Goal: Information Seeking & Learning: Learn about a topic

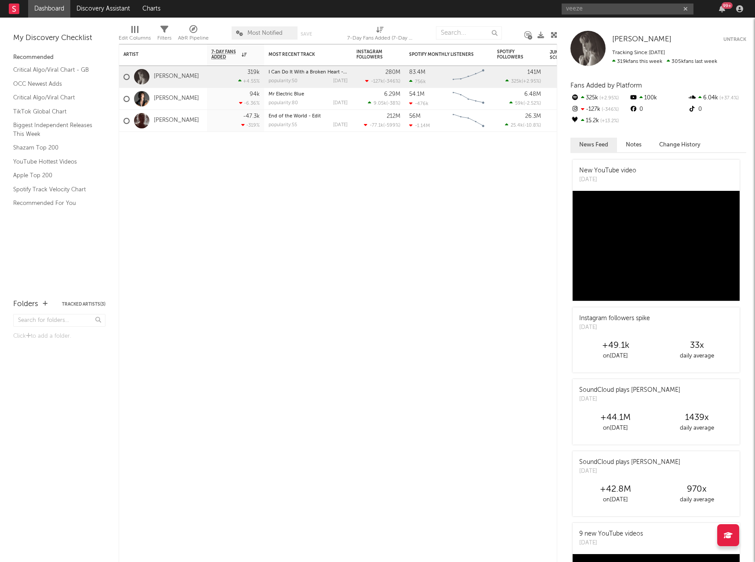
click at [642, 7] on input "veeze" at bounding box center [628, 9] width 132 height 11
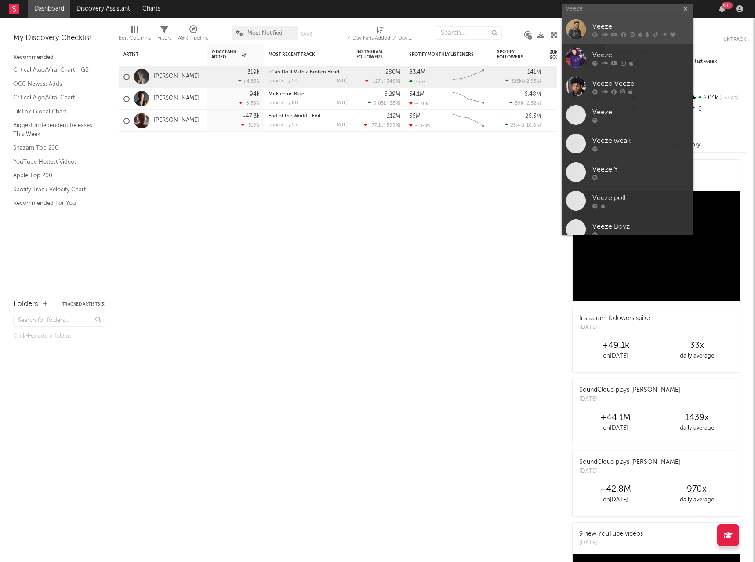
type input "veeze"
click at [630, 23] on div "Veeze" at bounding box center [640, 26] width 97 height 11
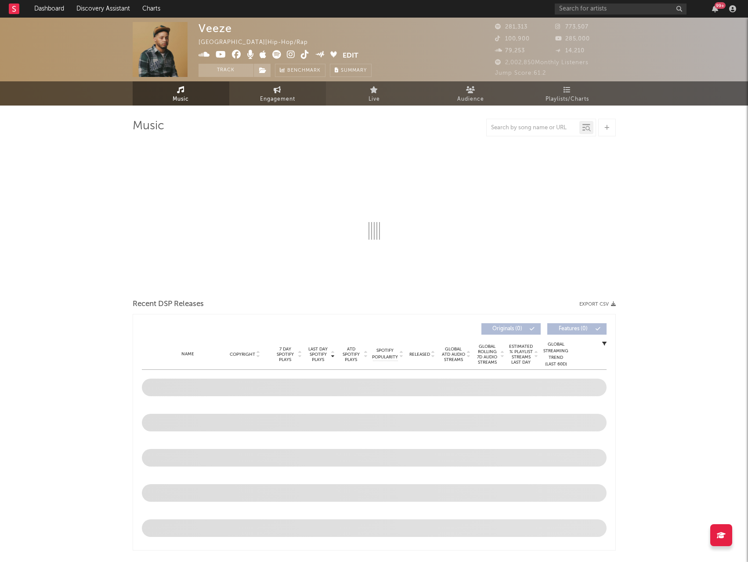
click at [269, 98] on span "Engagement" at bounding box center [277, 99] width 35 height 11
select select "1w"
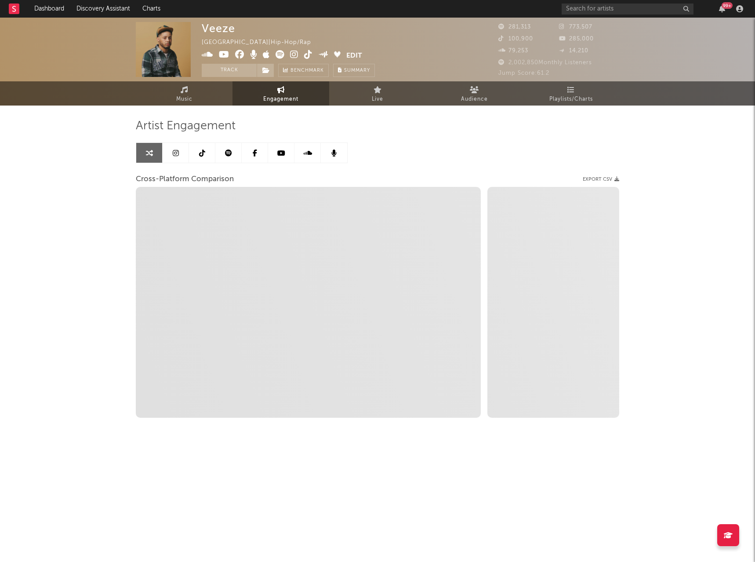
click at [173, 154] on icon at bounding box center [176, 152] width 6 height 7
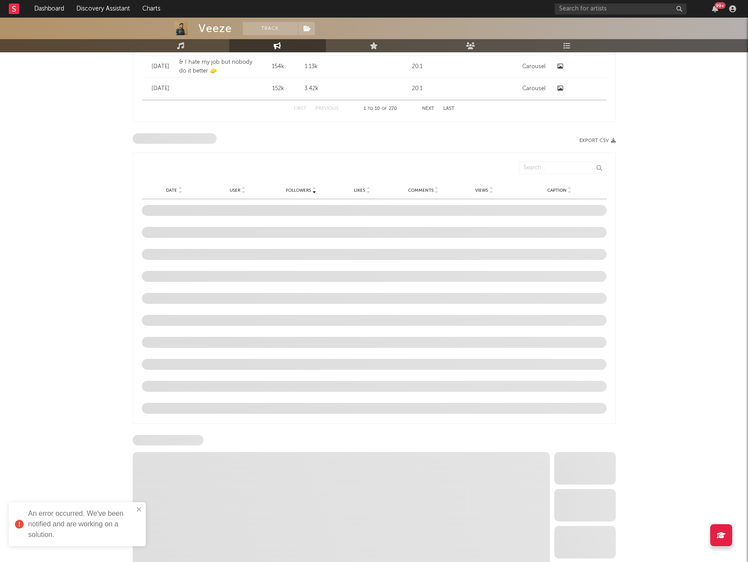
scroll to position [734, 0]
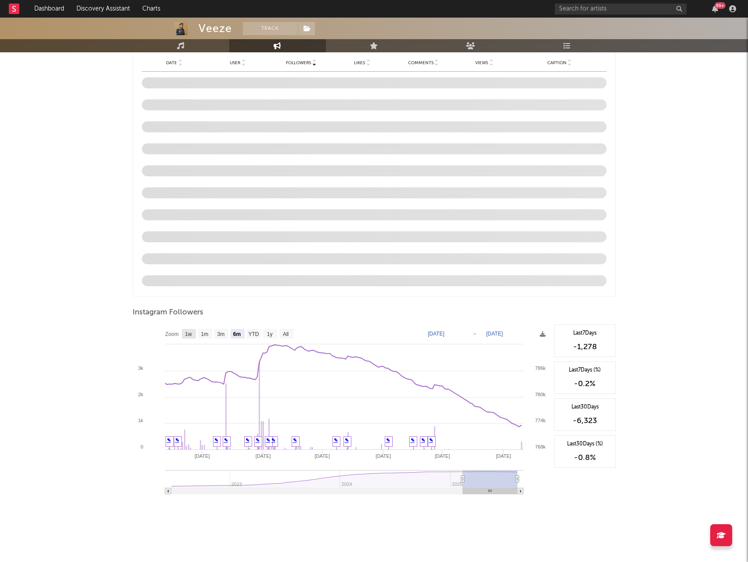
click at [187, 331] on text "1w" at bounding box center [188, 334] width 7 height 6
select select "1w"
type input "[DATE]"
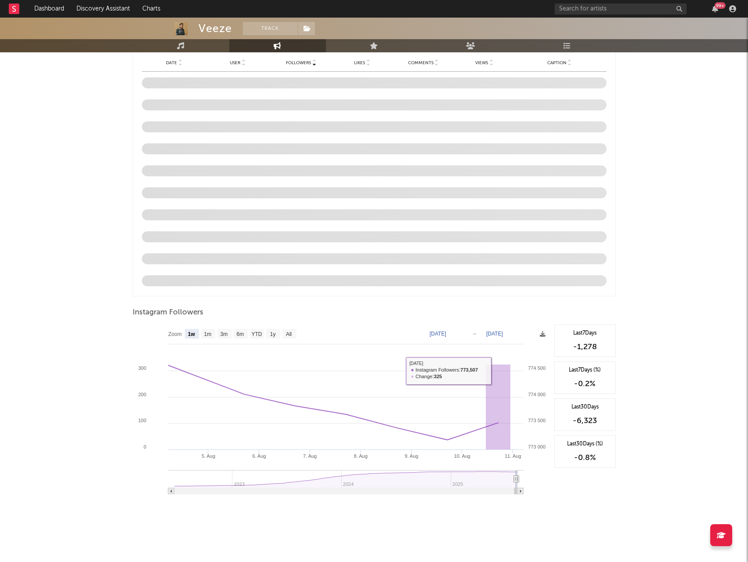
drag, startPoint x: 680, startPoint y: 278, endPoint x: 678, endPoint y: 273, distance: 5.3
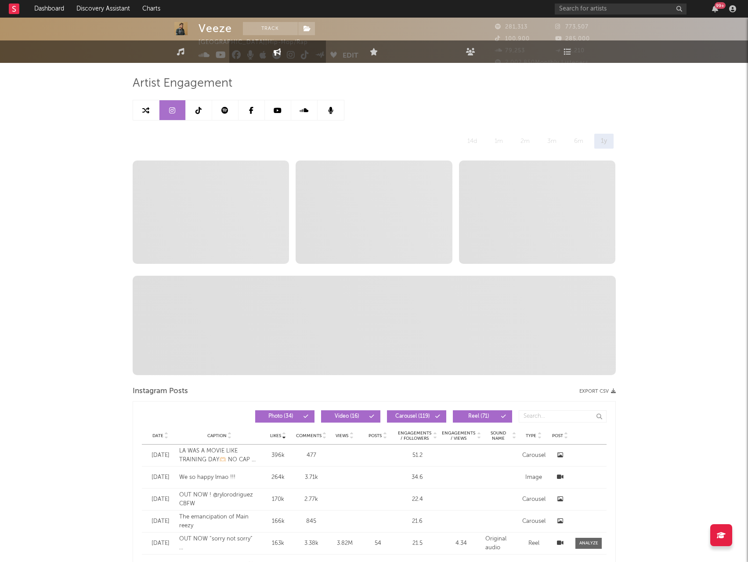
scroll to position [0, 0]
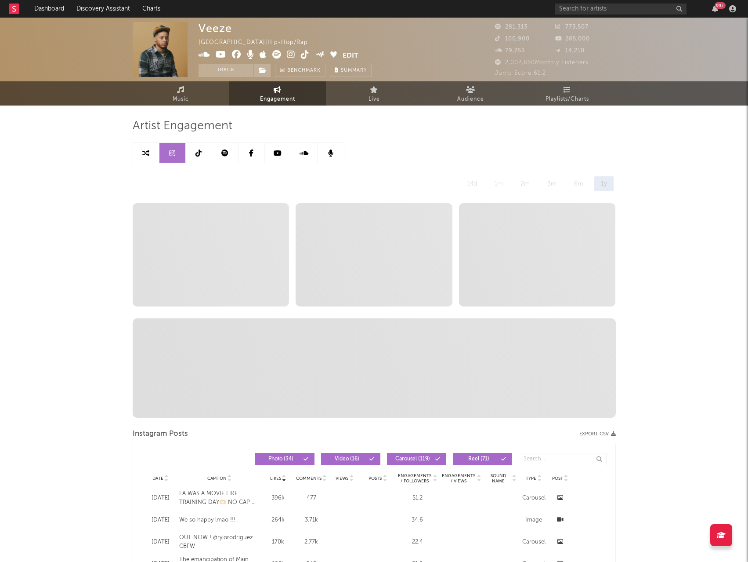
click at [200, 159] on link at bounding box center [199, 153] width 26 height 20
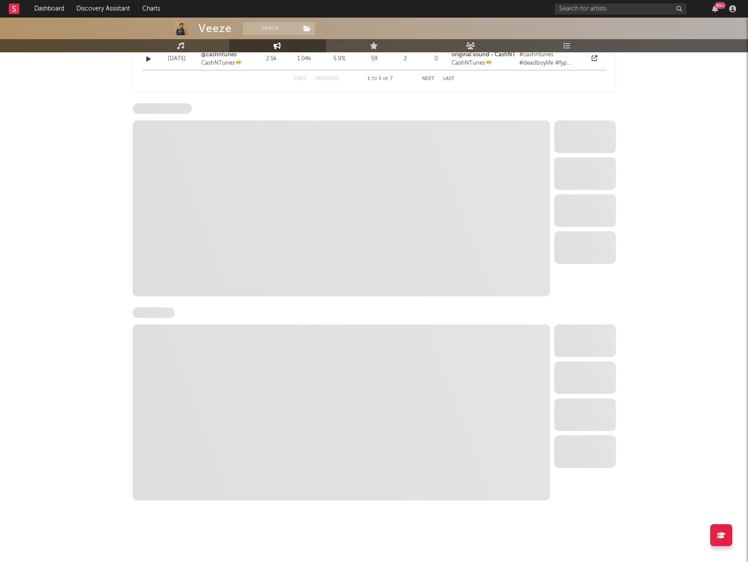
select select "6m"
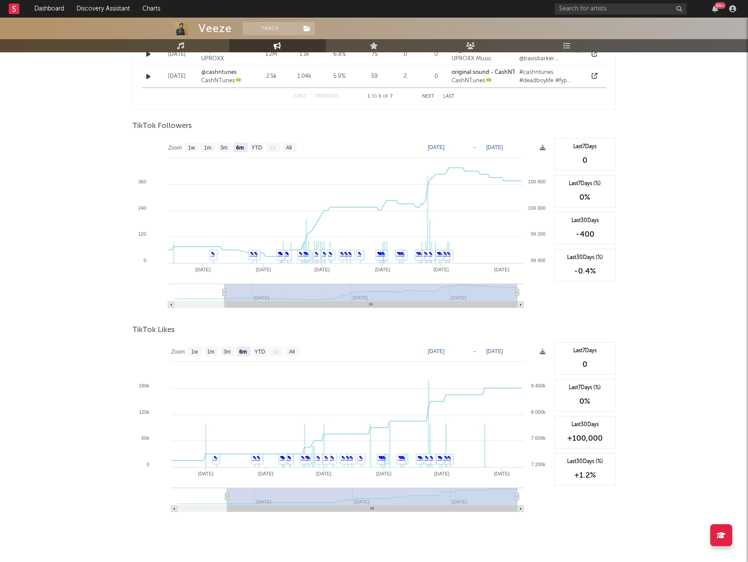
scroll to position [803, 0]
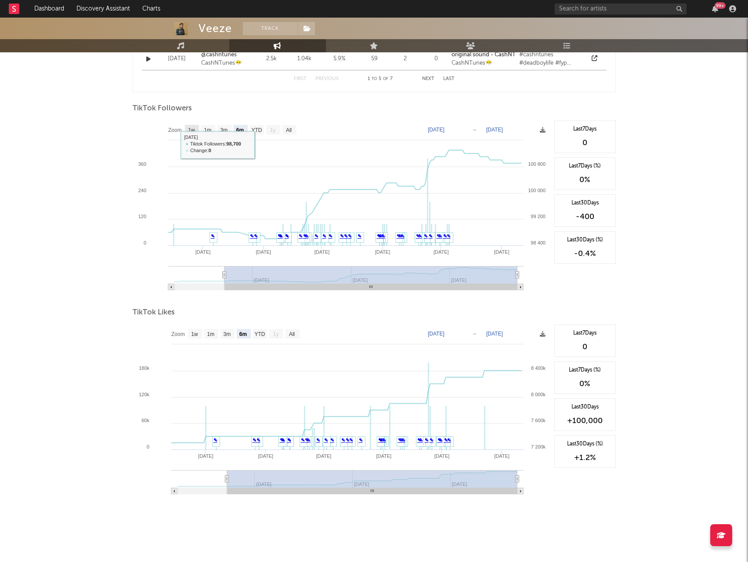
click at [192, 128] on text "1w" at bounding box center [191, 130] width 7 height 6
select select "1w"
type input "2025-08-05"
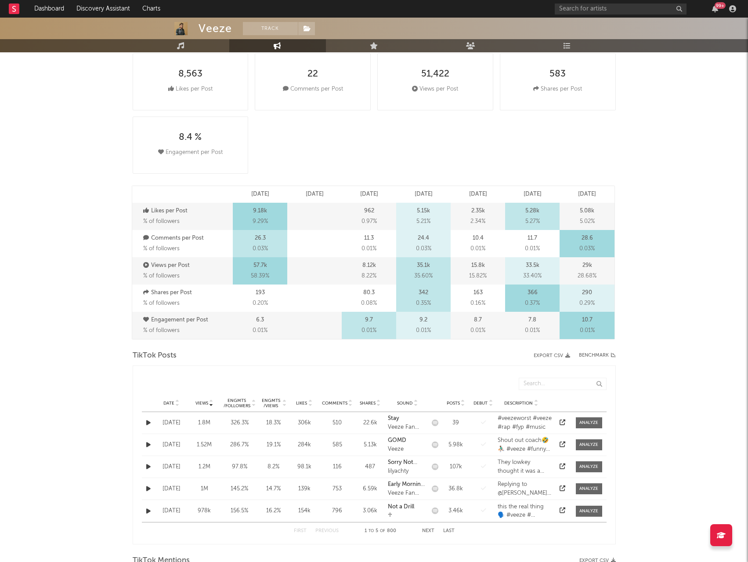
scroll to position [0, 0]
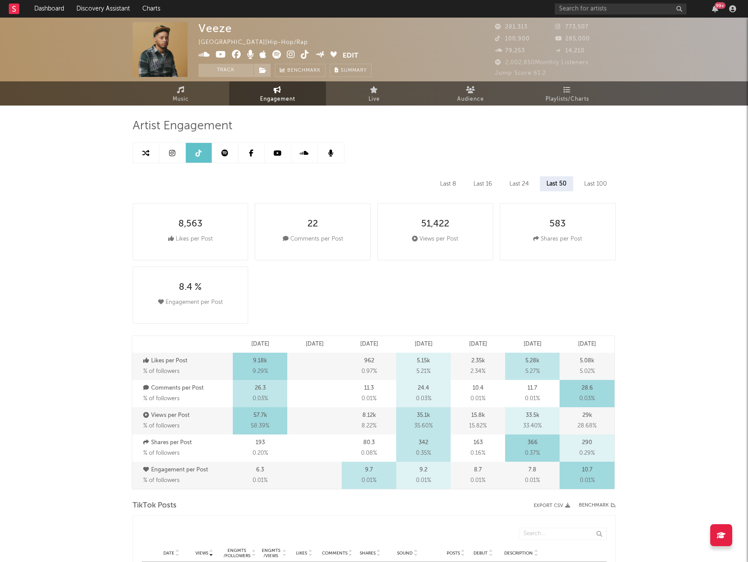
click at [280, 156] on icon at bounding box center [278, 152] width 8 height 7
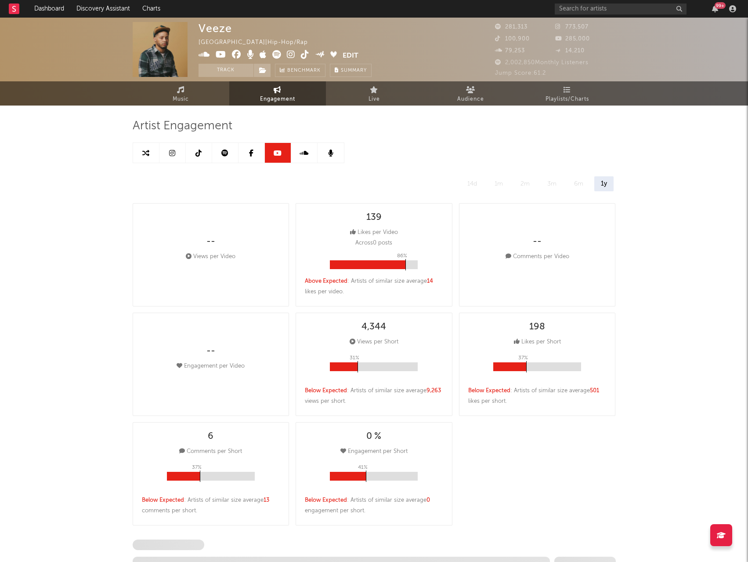
select select "6m"
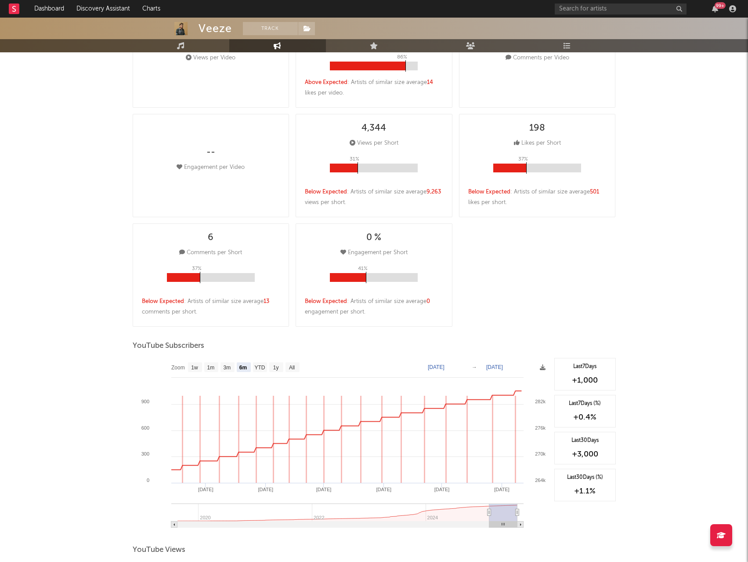
scroll to position [436, 0]
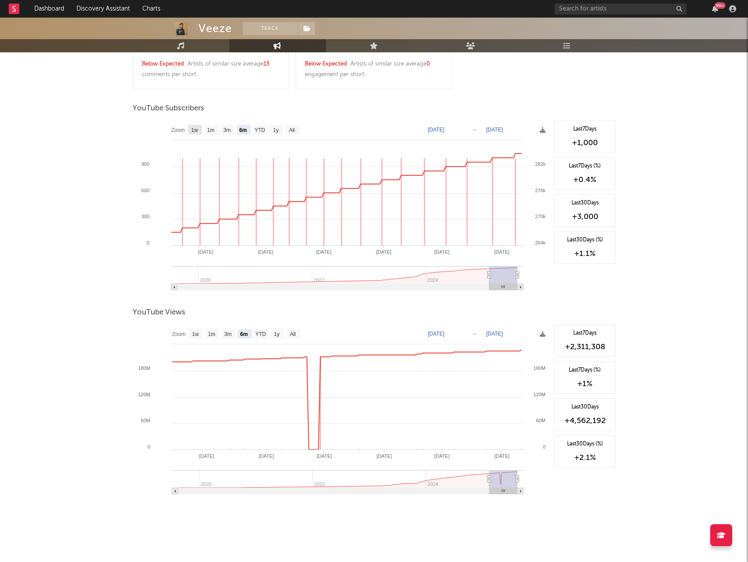
click at [200, 129] on rect at bounding box center [195, 130] width 14 height 10
select select "1w"
type input "2025-08-05"
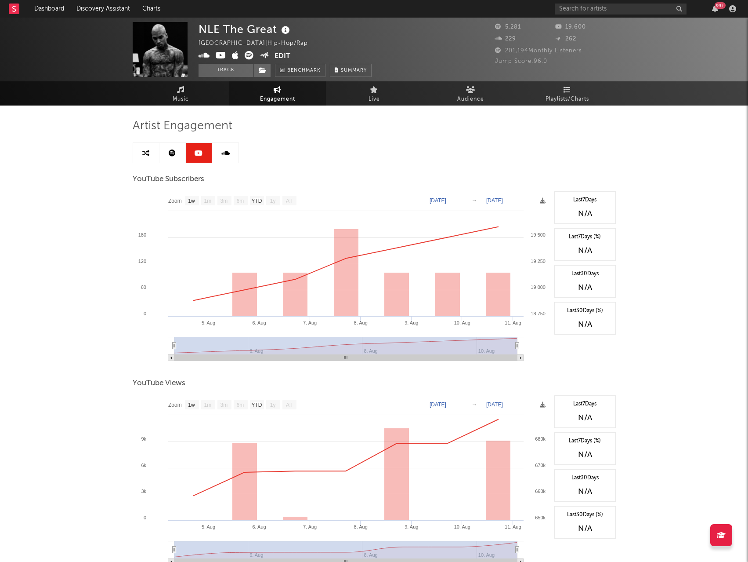
select select "1w"
